Goal: Transaction & Acquisition: Purchase product/service

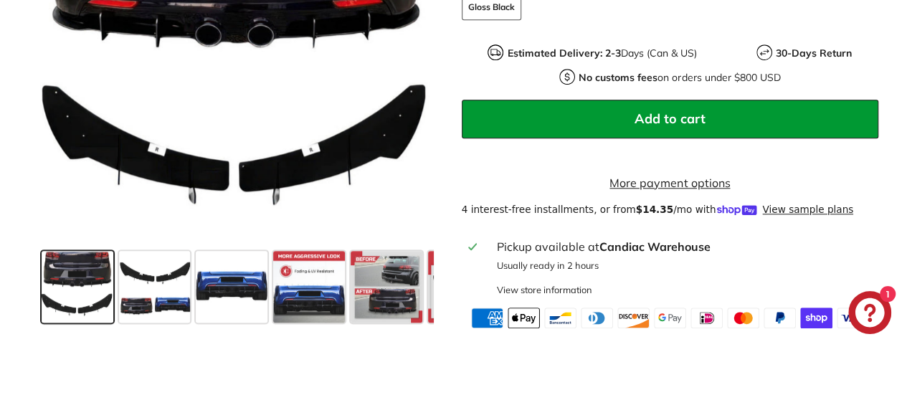
scroll to position [756, 0]
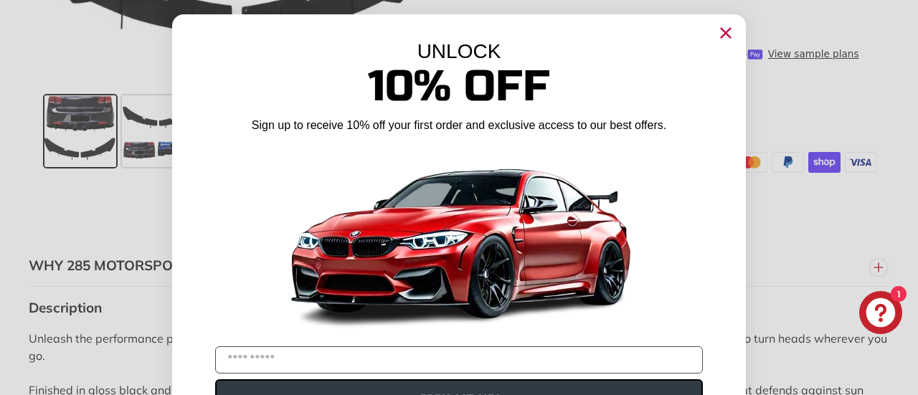
click at [713, 19] on div "UNLOCK 10% Off Sign up to receive 10% off your first order and exclusive access…" at bounding box center [458, 229] width 573 height 430
click at [725, 34] on circle "Close dialog" at bounding box center [726, 33] width 22 height 22
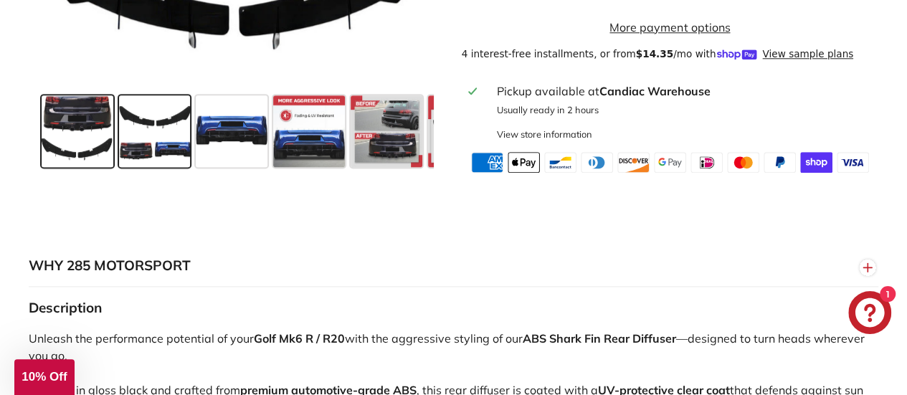
click at [150, 166] on span at bounding box center [155, 131] width 72 height 72
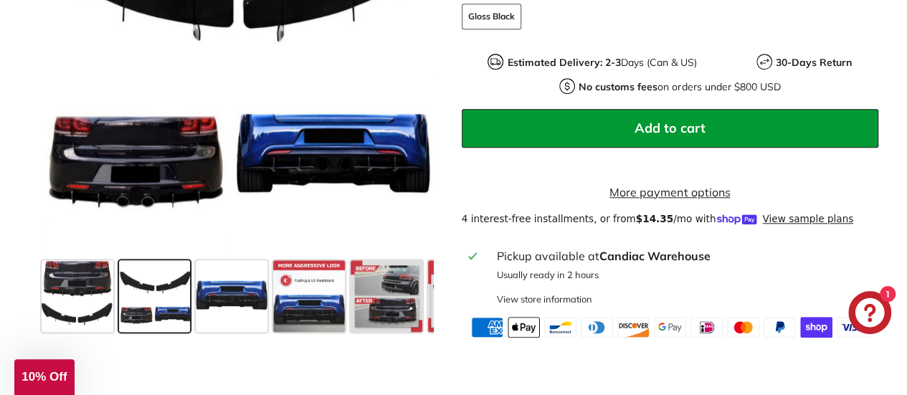
scroll to position [624, 0]
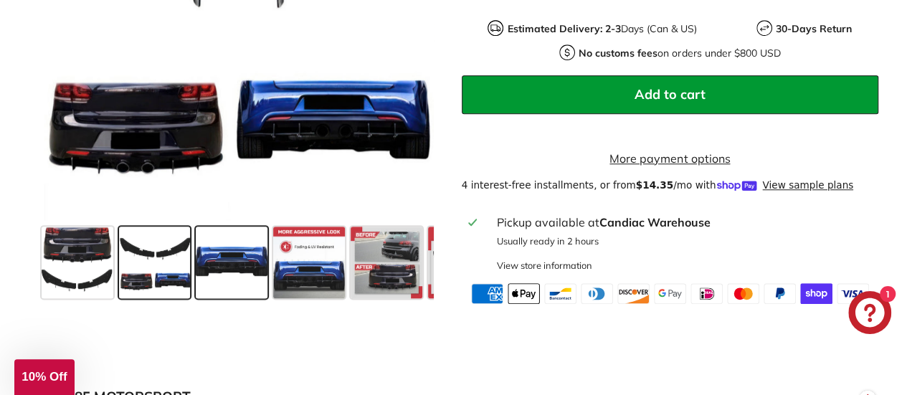
click at [245, 263] on span at bounding box center [232, 263] width 72 height 72
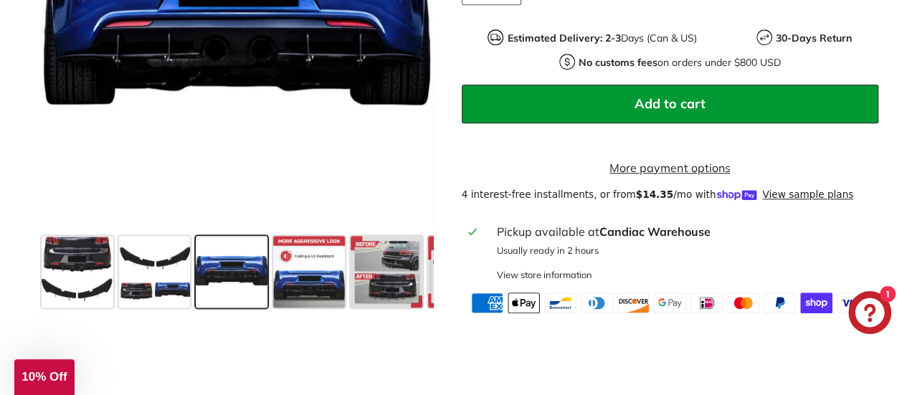
scroll to position [621, 0]
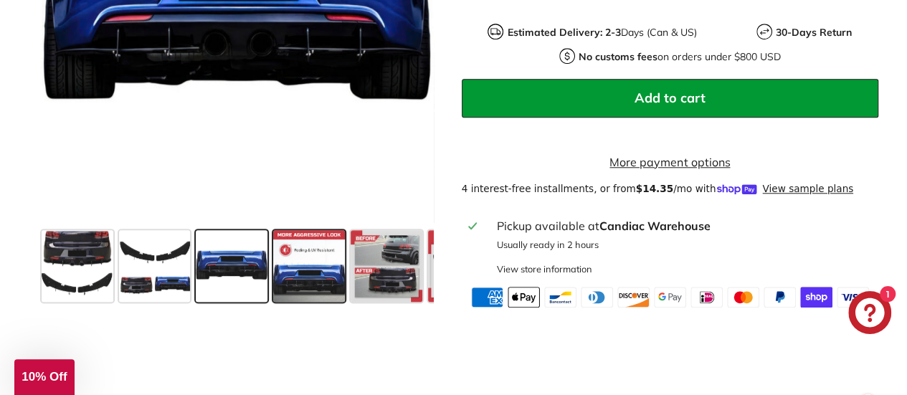
click at [292, 265] on span at bounding box center [309, 266] width 72 height 72
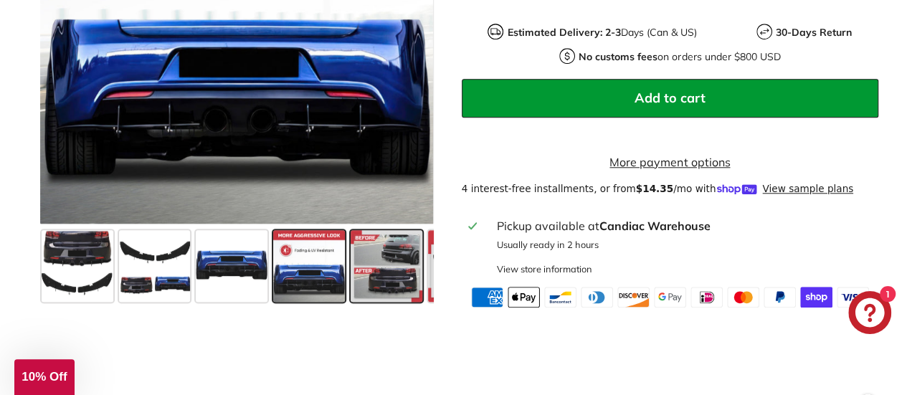
click at [405, 284] on span at bounding box center [387, 266] width 72 height 72
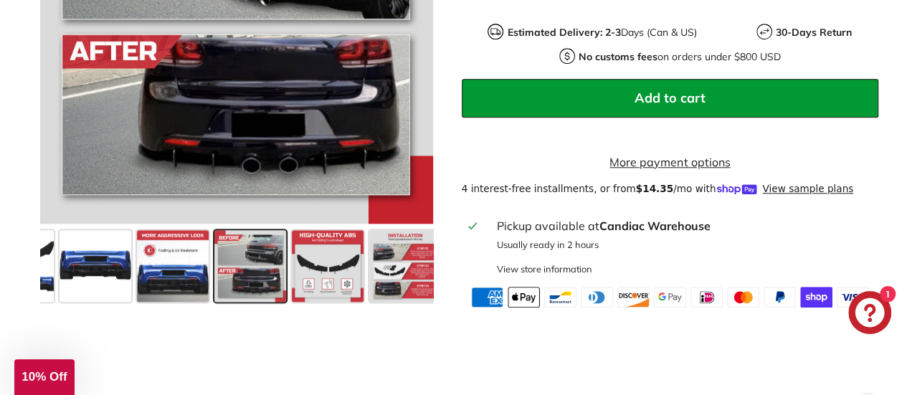
scroll to position [0, 149]
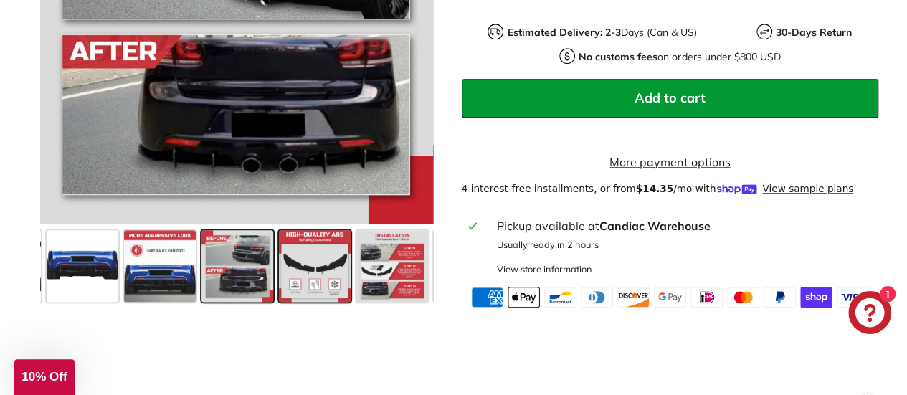
click at [313, 270] on span at bounding box center [315, 266] width 72 height 72
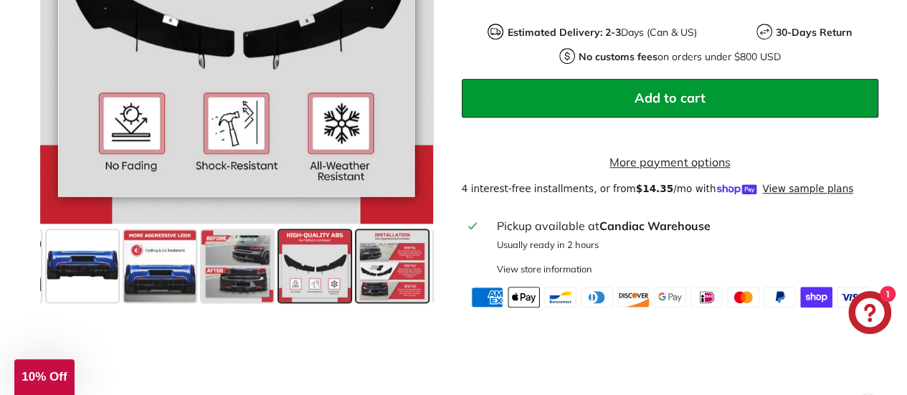
click at [387, 281] on span at bounding box center [392, 266] width 72 height 72
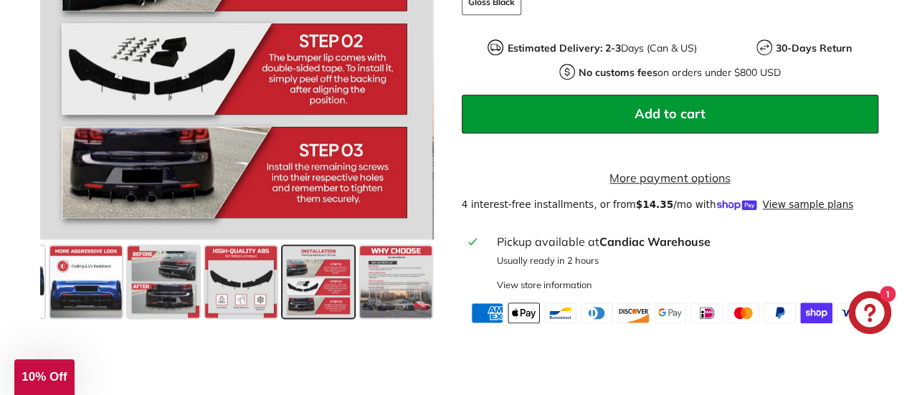
scroll to position [611, 0]
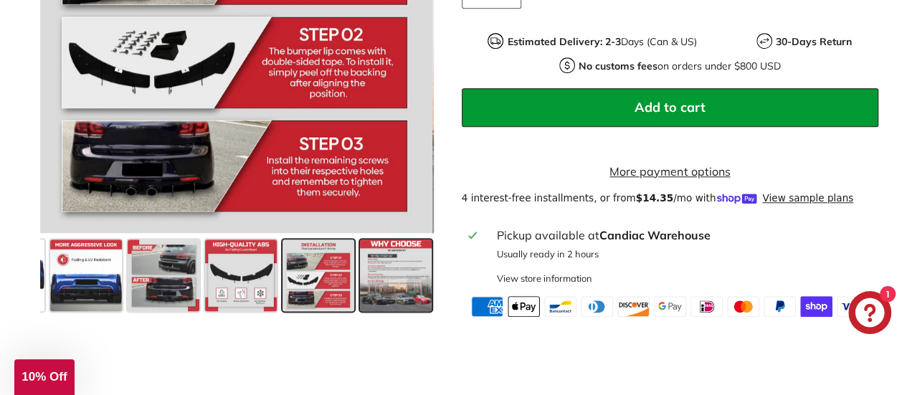
click at [389, 302] on span at bounding box center [396, 275] width 72 height 72
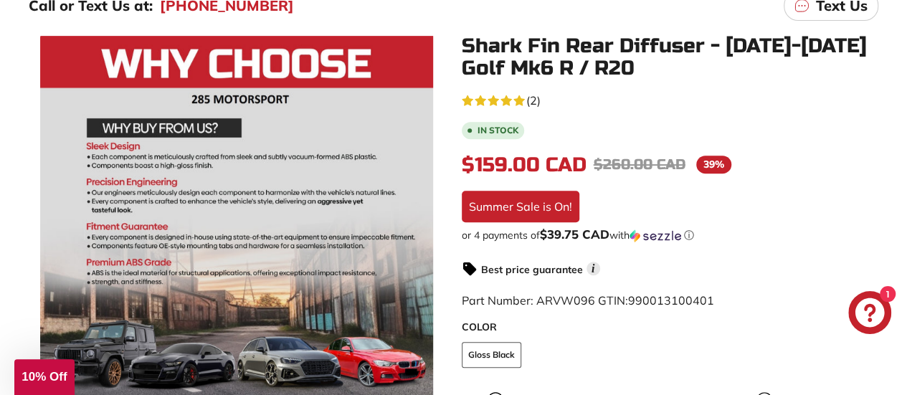
scroll to position [0, 0]
